Goal: Task Accomplishment & Management: Manage account settings

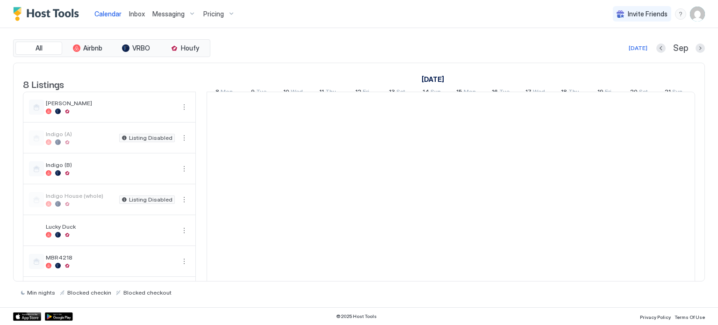
scroll to position [0, 519]
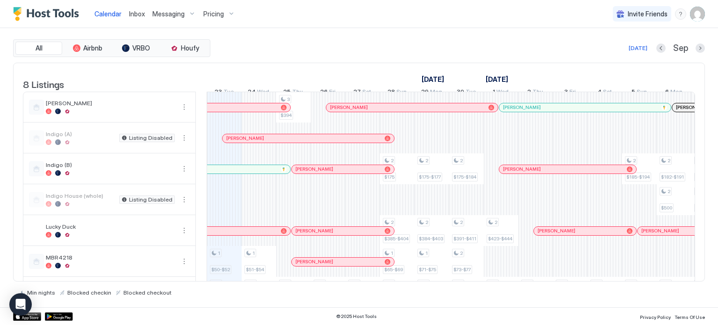
click at [699, 14] on img "User profile" at bounding box center [697, 14] width 15 height 15
click at [614, 52] on span "Settings" at bounding box center [612, 52] width 25 height 8
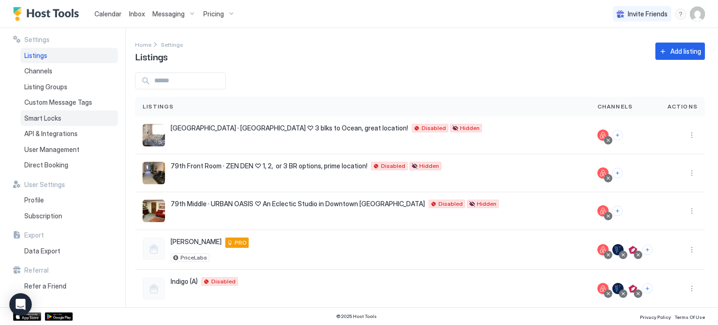
click at [63, 120] on div "Smart Locks" at bounding box center [69, 118] width 97 height 16
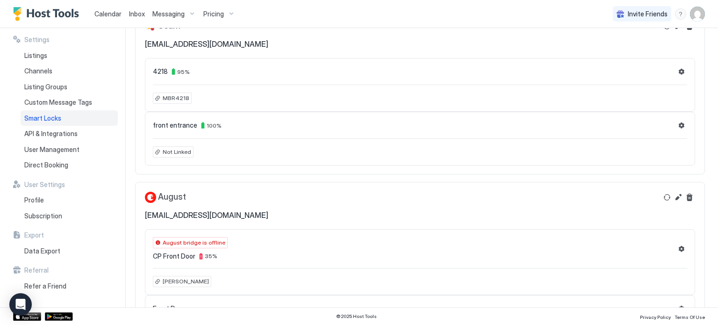
scroll to position [54, 0]
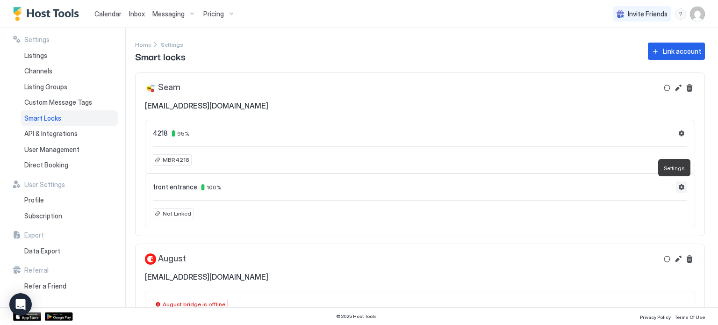
click at [676, 185] on button "Settings" at bounding box center [681, 186] width 11 height 11
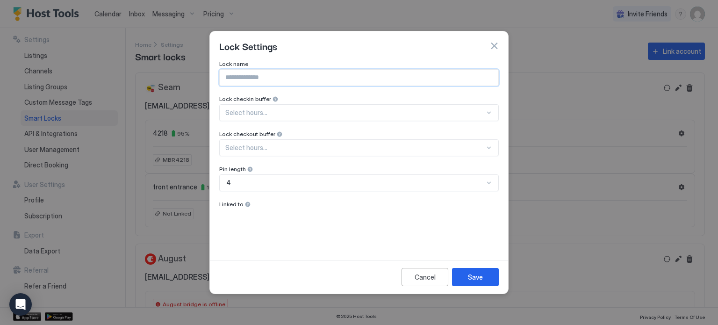
click at [399, 81] on input "Input Field" at bounding box center [359, 78] width 278 height 16
type input "**********"
click at [468, 274] on div "Save" at bounding box center [475, 277] width 15 height 10
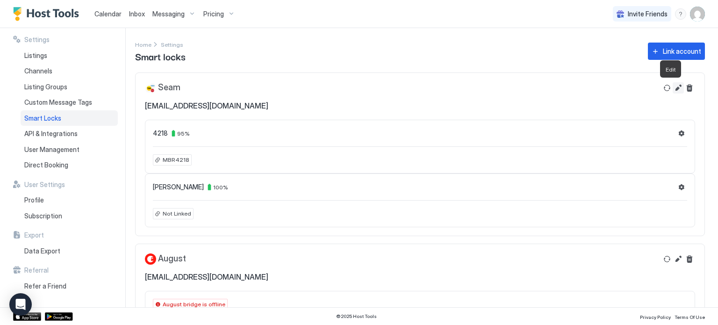
click at [672, 89] on button "Edit" at bounding box center [677, 87] width 11 height 11
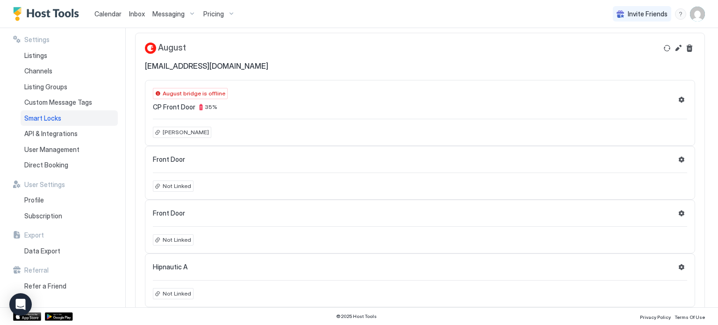
scroll to position [196, 0]
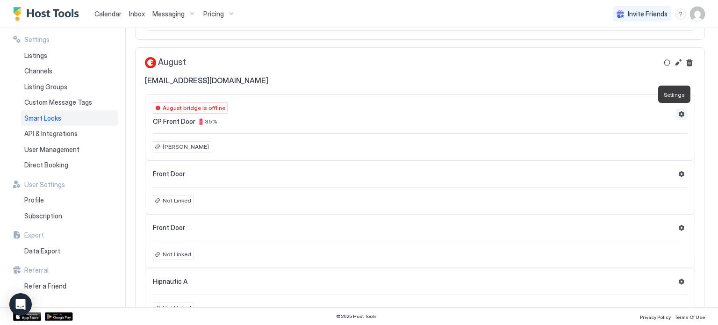
click at [676, 114] on button "Settings" at bounding box center [681, 113] width 11 height 11
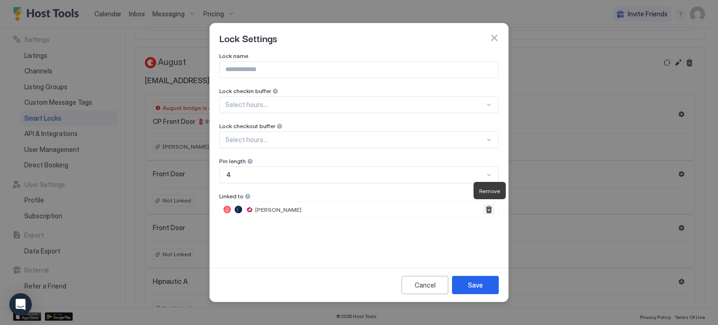
click at [489, 209] on button "Remove" at bounding box center [488, 209] width 11 height 11
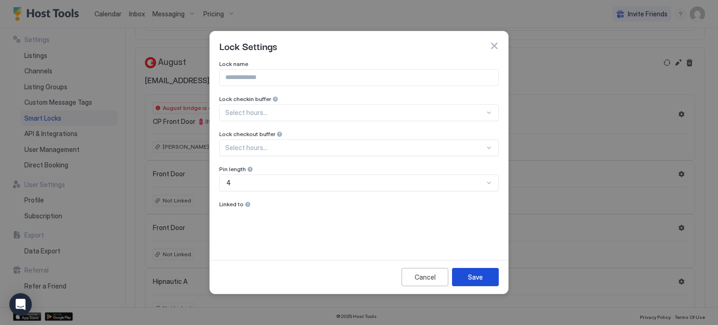
click at [473, 273] on div "Save" at bounding box center [475, 277] width 15 height 10
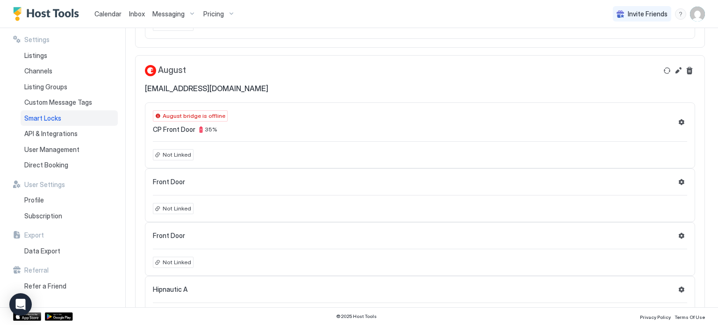
scroll to position [187, 0]
click at [676, 123] on button "Settings" at bounding box center [681, 122] width 11 height 11
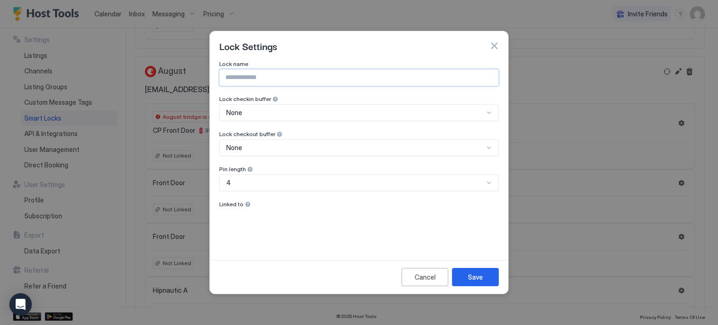
drag, startPoint x: 273, startPoint y: 78, endPoint x: 356, endPoint y: 48, distance: 87.9
click at [356, 48] on div "Lock Settings Lock name Lock checkin buffer None Lock checkout buffer None Pin …" at bounding box center [358, 162] width 299 height 263
click at [356, 48] on div "Lock Settings" at bounding box center [358, 46] width 279 height 14
click at [428, 280] on div "Cancel" at bounding box center [424, 277] width 21 height 10
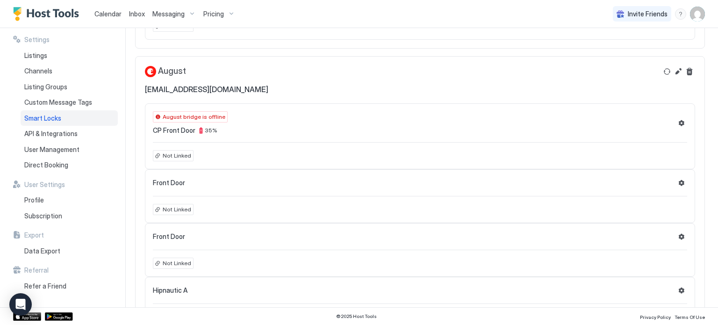
click at [183, 201] on div "Front Door Not Linked" at bounding box center [420, 196] width 550 height 54
click at [45, 57] on span "Listings" at bounding box center [35, 55] width 23 height 8
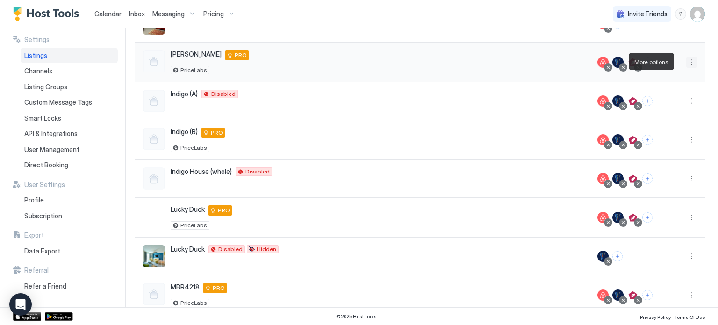
click at [686, 62] on button "More options" at bounding box center [691, 62] width 11 height 11
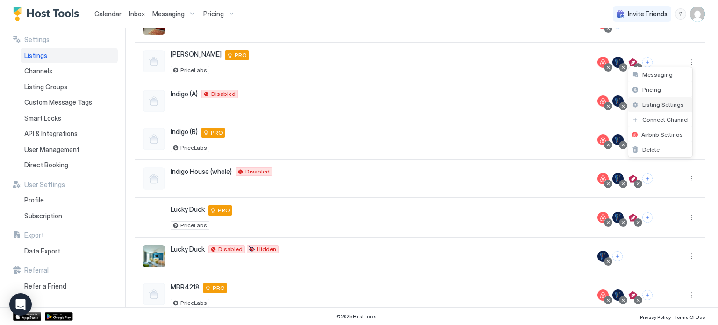
click at [663, 106] on span "Listing Settings" at bounding box center [663, 104] width 42 height 7
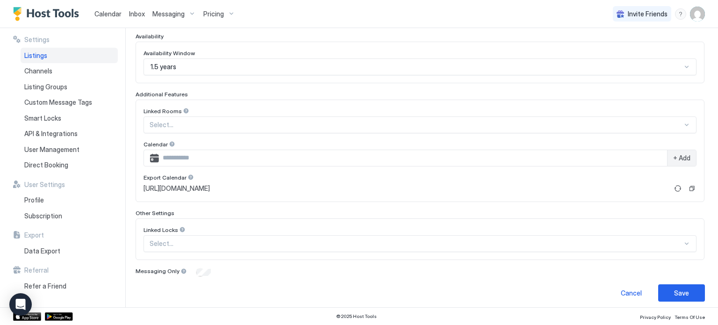
scroll to position [252, 0]
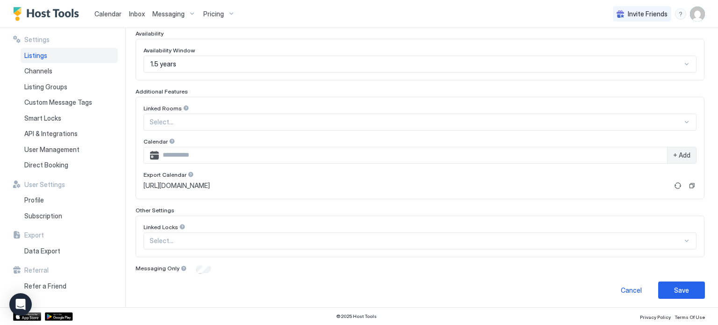
click at [678, 239] on div "Select..." at bounding box center [419, 240] width 553 height 17
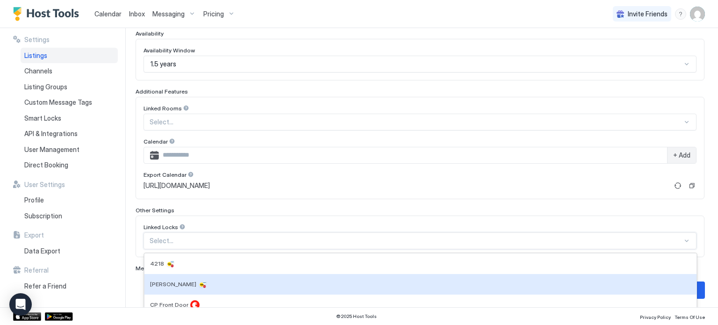
scroll to position [285, 0]
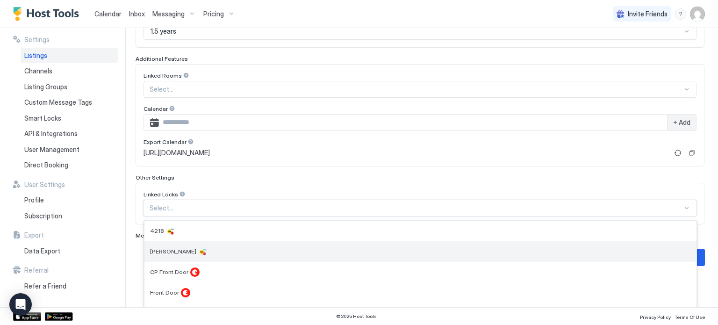
click at [198, 250] on div at bounding box center [202, 251] width 9 height 9
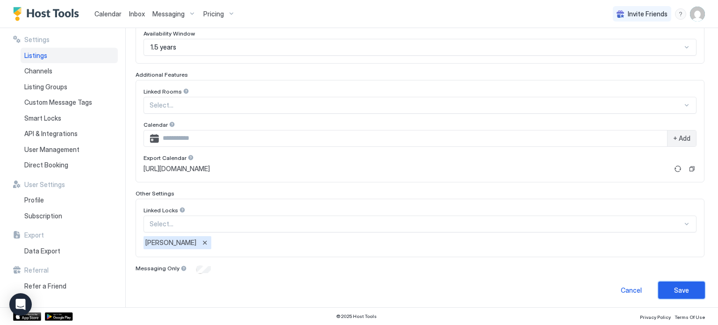
click at [674, 290] on div "Save" at bounding box center [681, 290] width 15 height 10
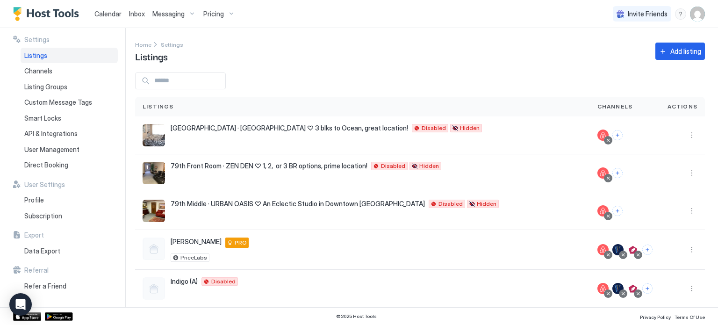
click at [699, 11] on img "User profile" at bounding box center [697, 14] width 15 height 15
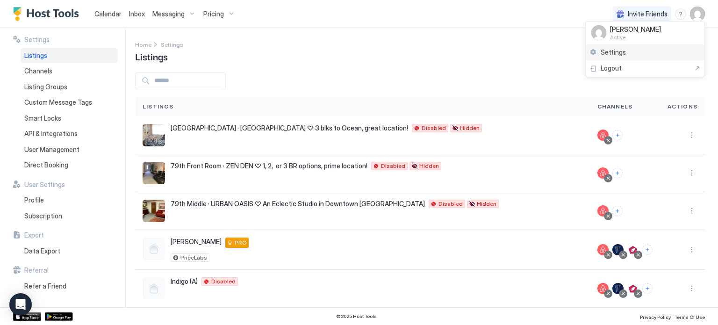
click at [653, 50] on div "Settings" at bounding box center [644, 52] width 119 height 16
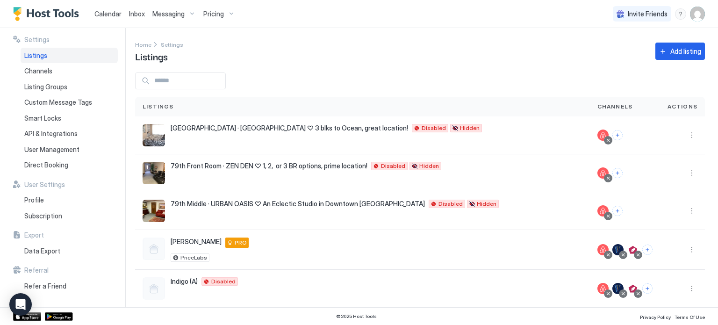
click at [695, 15] on img "User profile" at bounding box center [697, 14] width 15 height 15
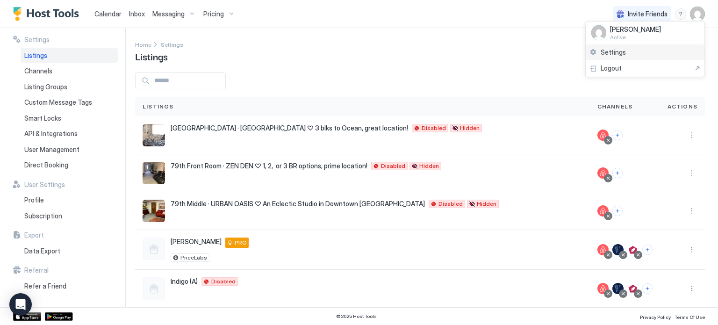
click at [613, 48] on span "Settings" at bounding box center [612, 52] width 25 height 8
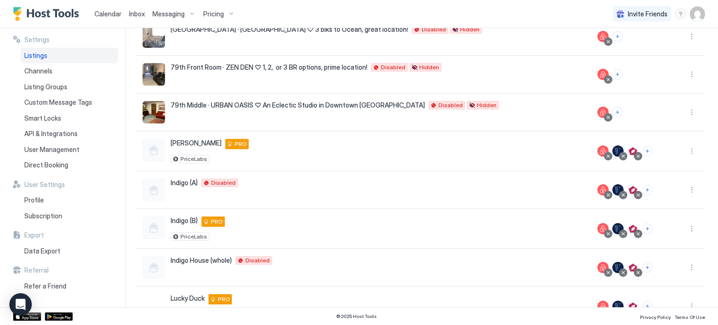
scroll to position [94, 0]
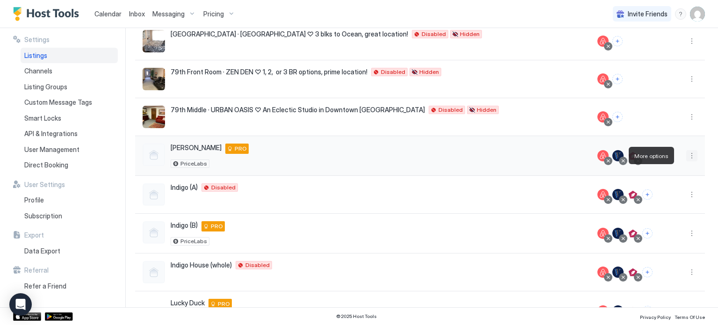
click at [686, 154] on button "More options" at bounding box center [691, 155] width 11 height 11
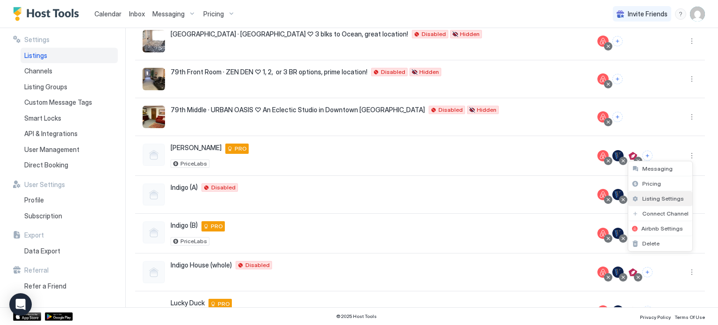
click at [678, 196] on span "Listing Settings" at bounding box center [663, 198] width 42 height 7
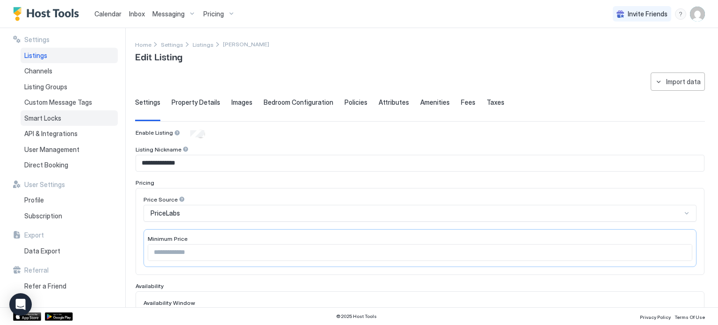
click at [38, 114] on span "Smart Locks" at bounding box center [42, 118] width 37 height 8
